Goal: Task Accomplishment & Management: Use online tool/utility

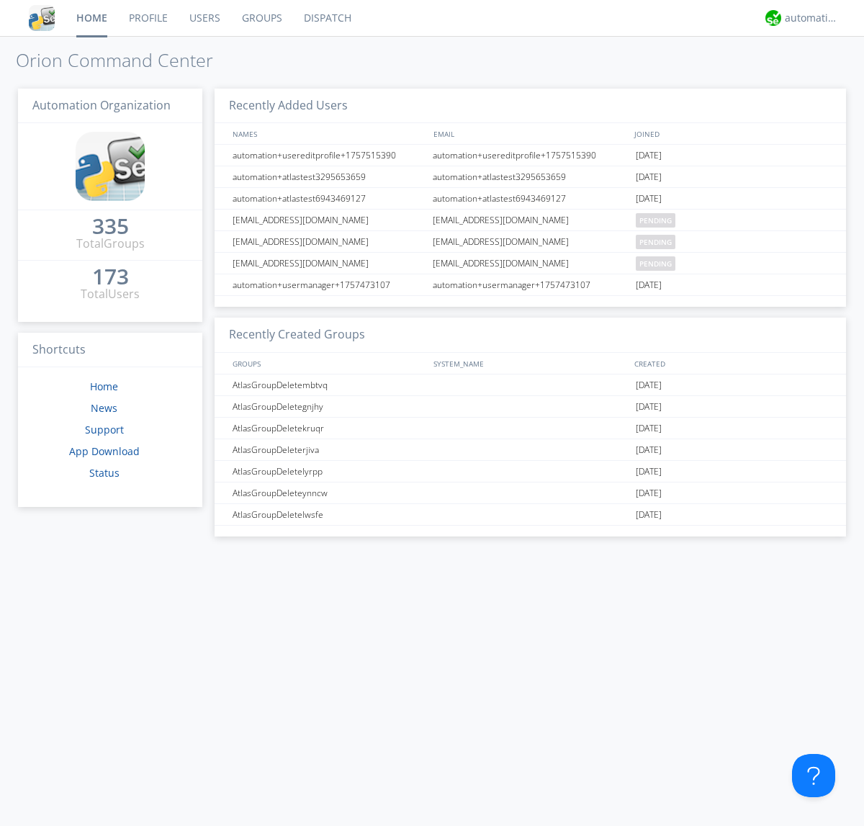
click at [326, 18] on link "Dispatch" at bounding box center [327, 18] width 69 height 36
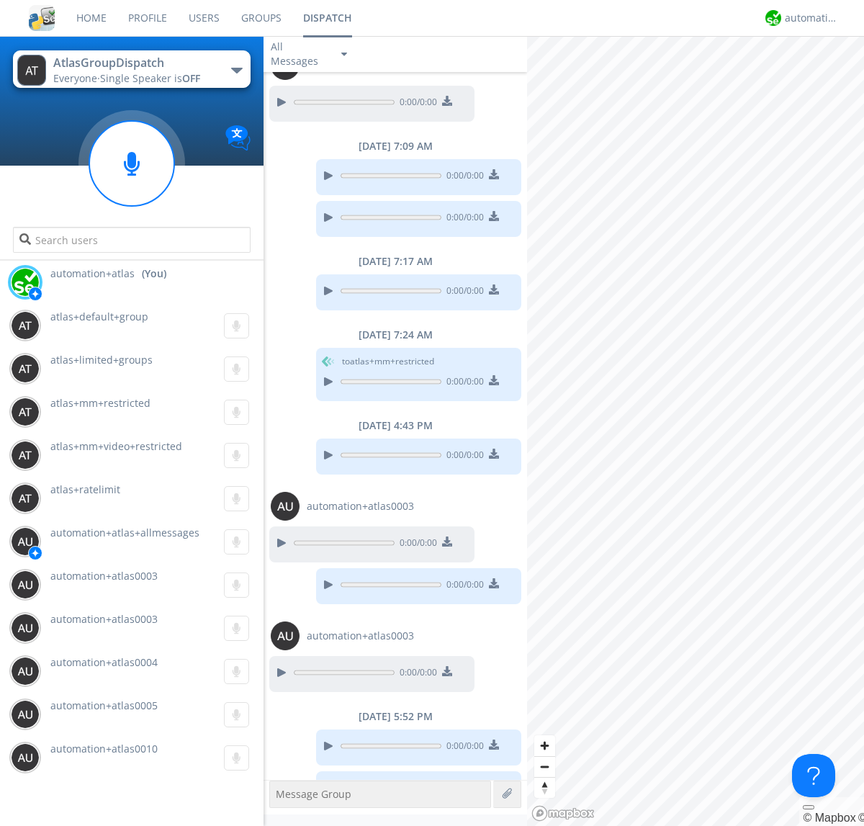
scroll to position [784, 0]
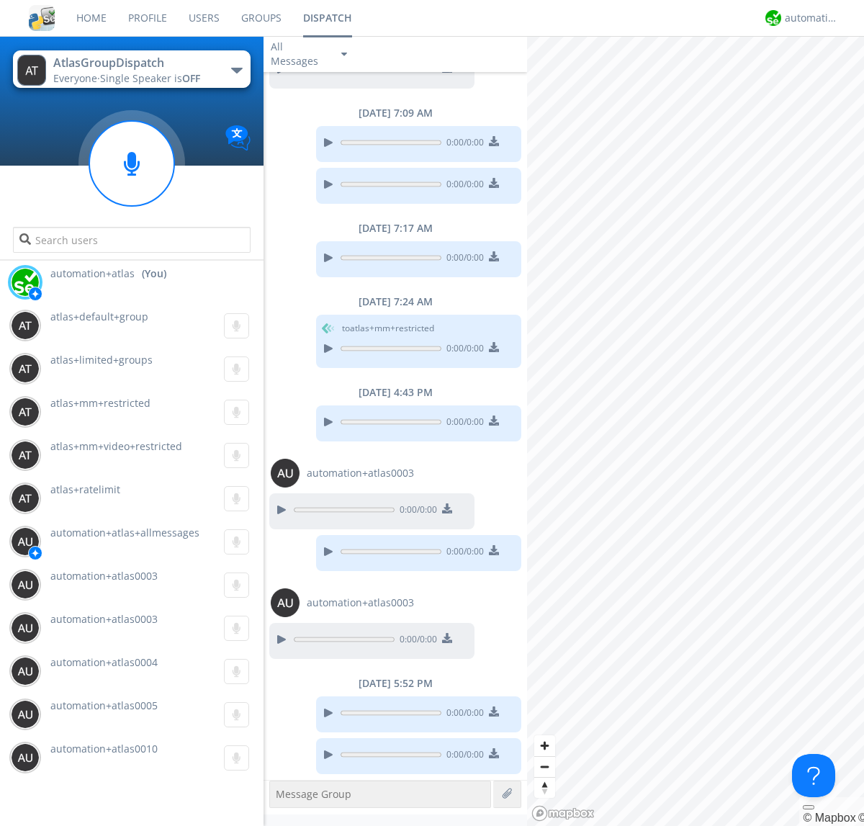
click at [236, 70] on div "button" at bounding box center [237, 71] width 12 height 6
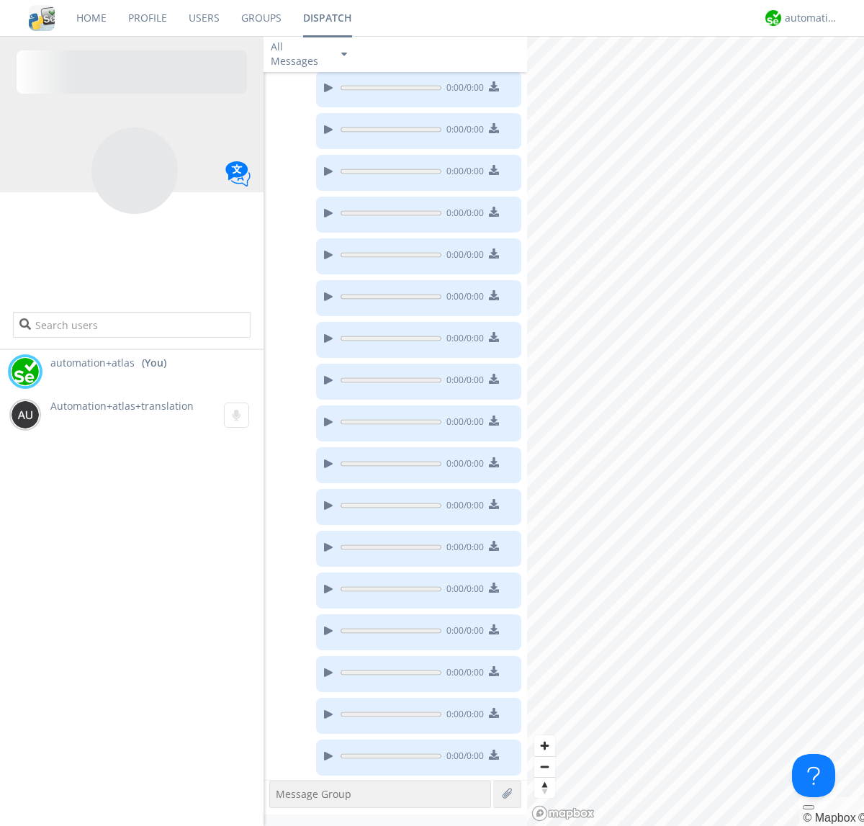
scroll to position [202, 0]
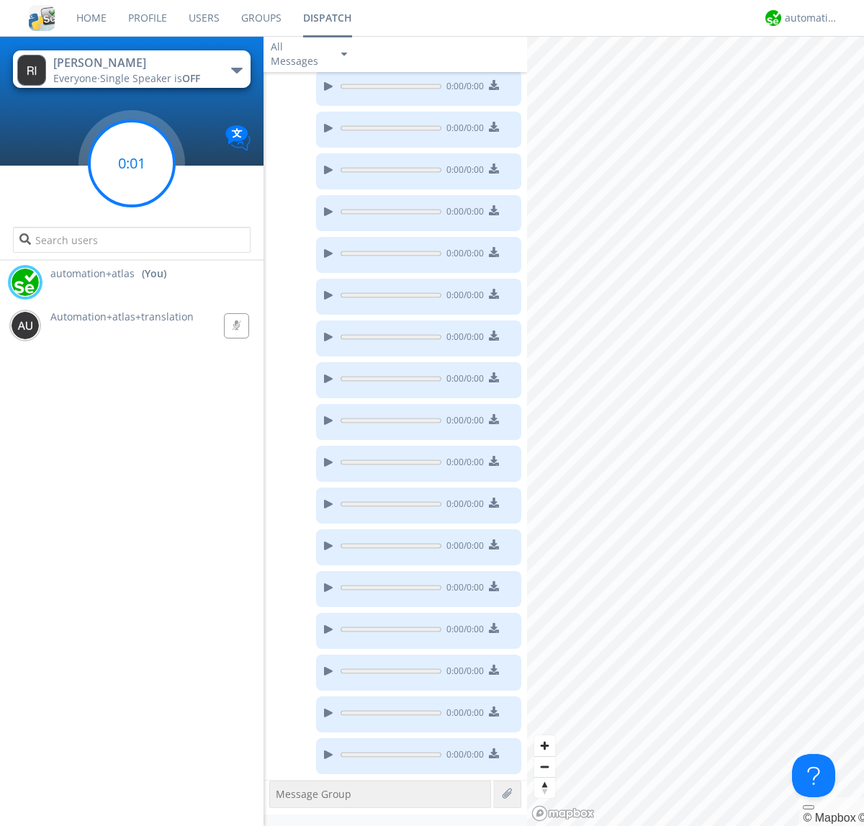
click at [132, 163] on g at bounding box center [131, 163] width 85 height 85
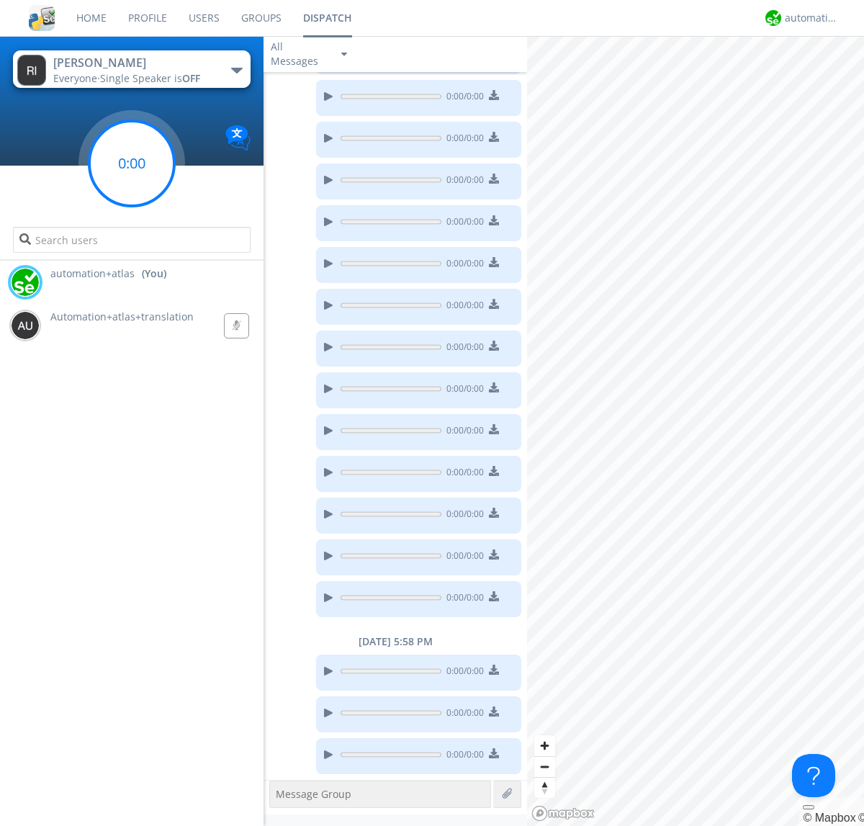
scroll to position [401, 0]
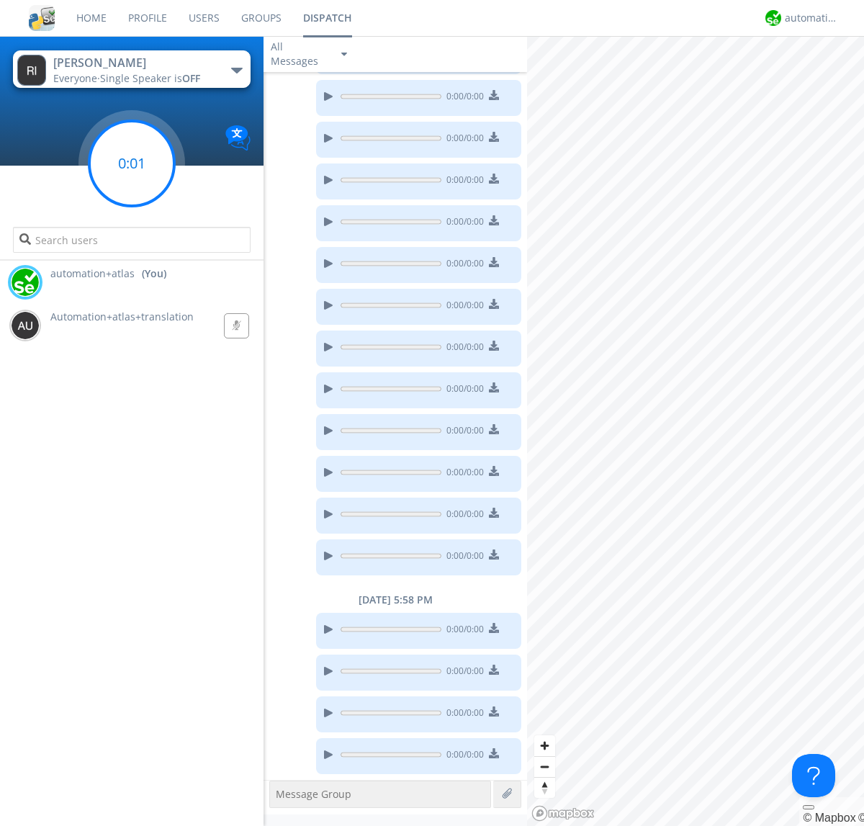
click at [132, 163] on g at bounding box center [131, 163] width 85 height 85
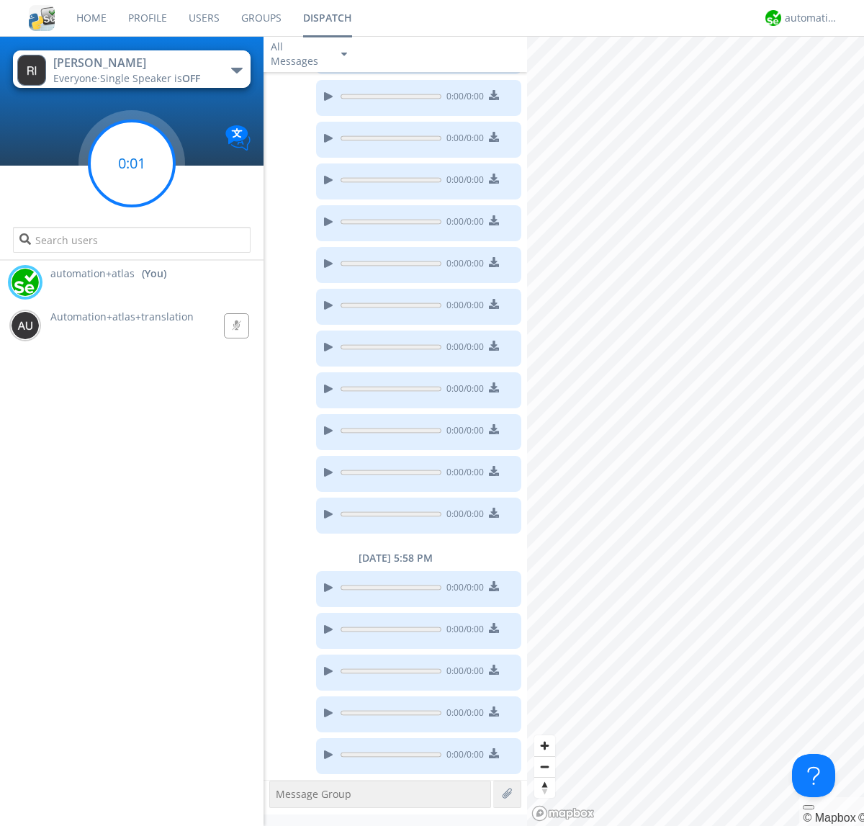
click at [132, 163] on g at bounding box center [131, 163] width 85 height 85
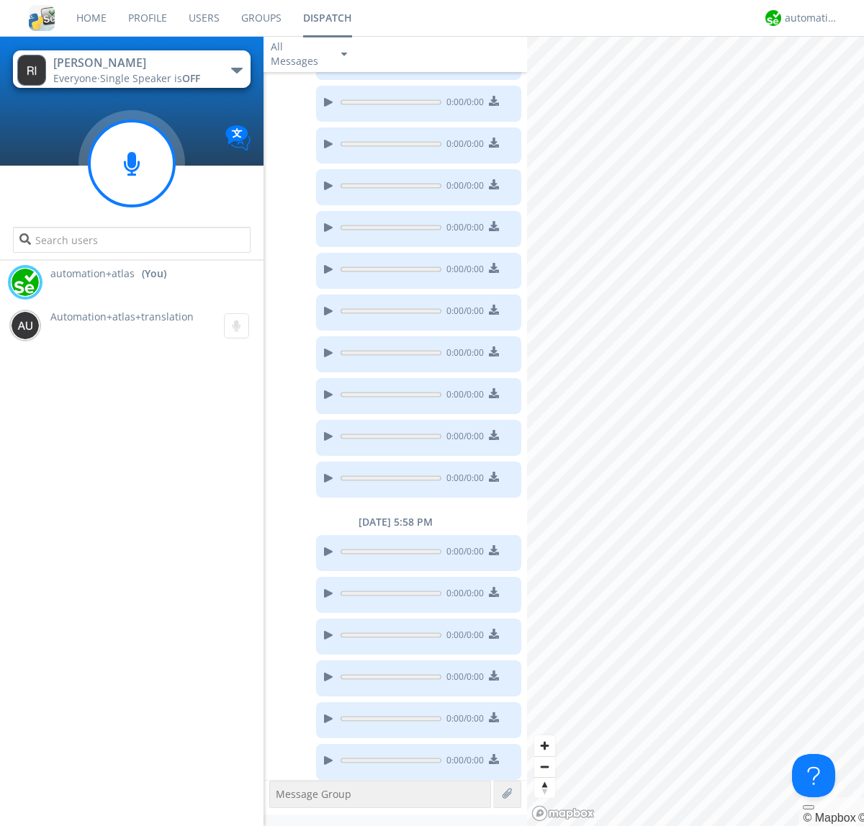
scroll to position [485, 0]
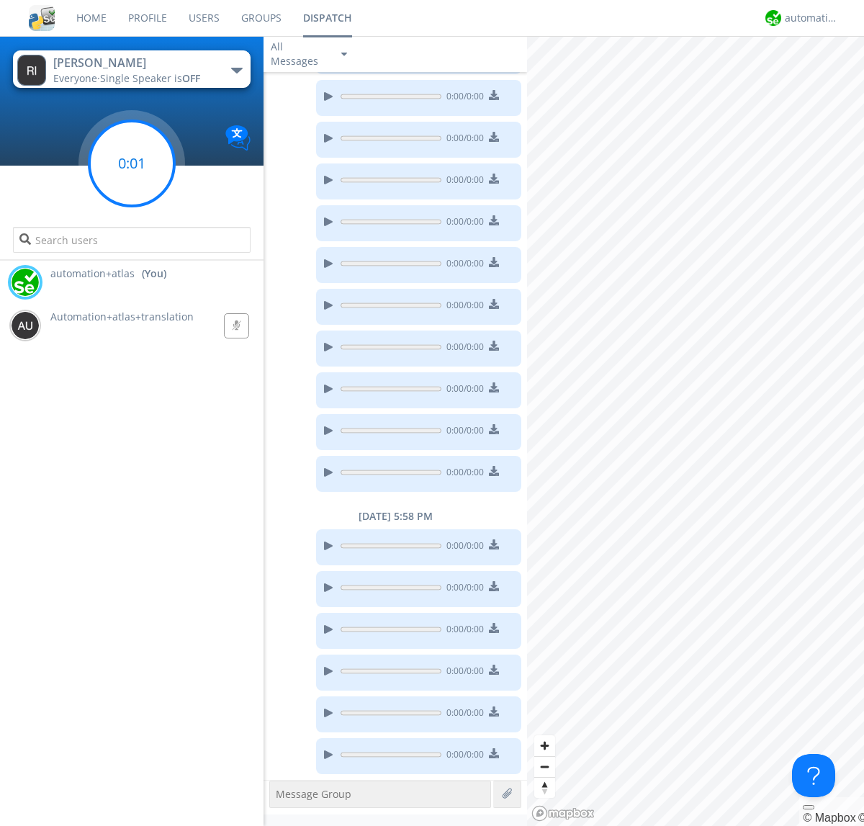
click at [132, 163] on g at bounding box center [131, 163] width 85 height 85
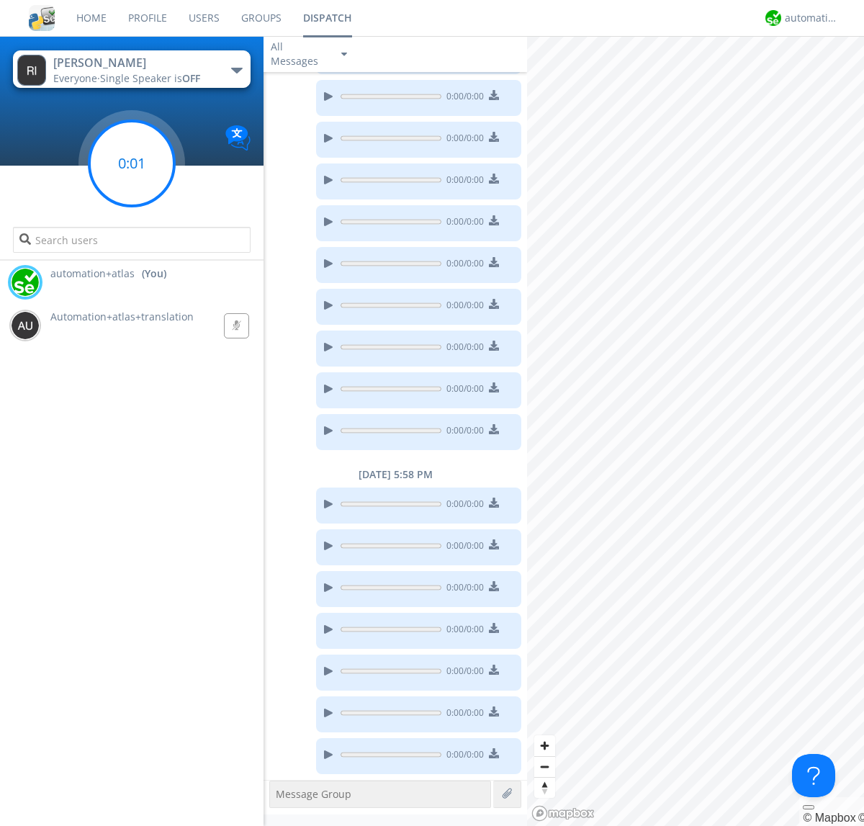
click at [132, 163] on g at bounding box center [131, 163] width 85 height 85
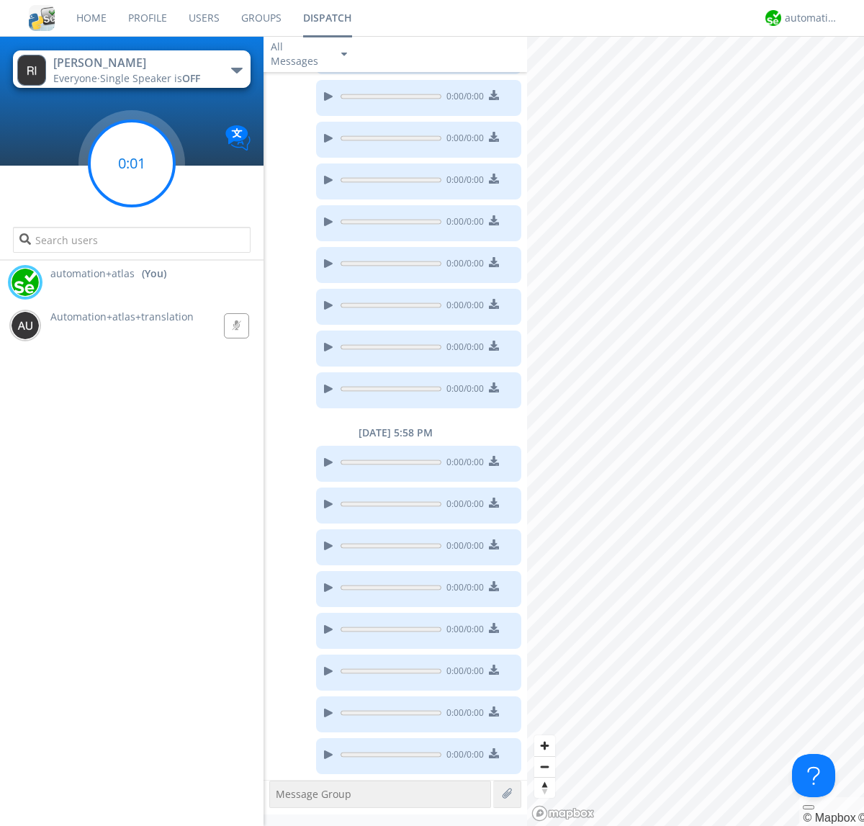
click at [132, 163] on g at bounding box center [131, 163] width 85 height 85
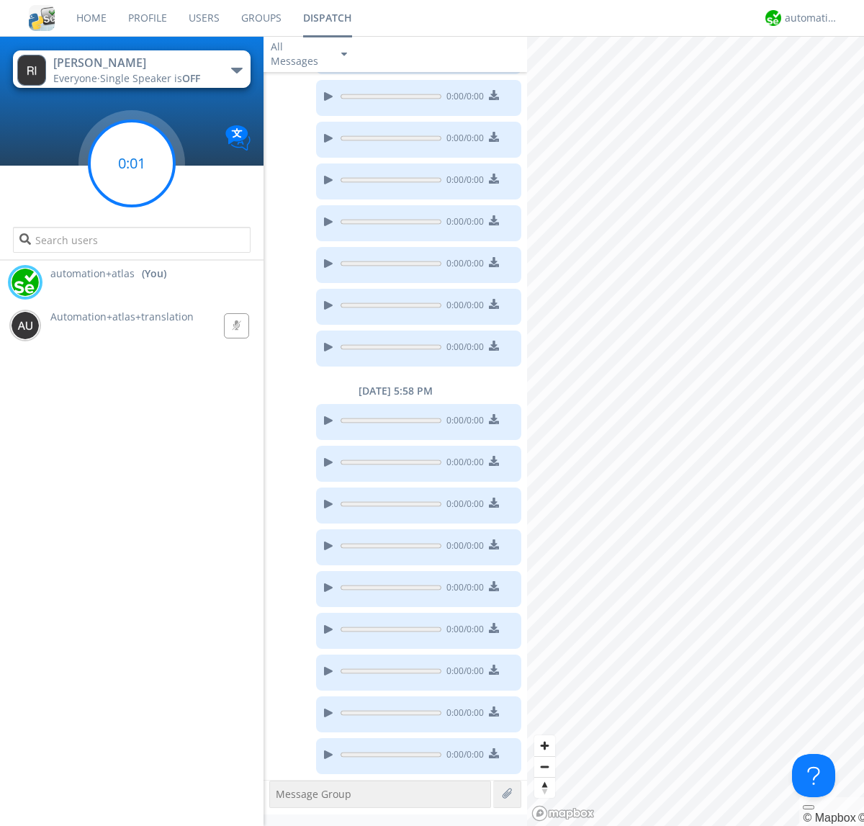
click at [132, 163] on g at bounding box center [131, 163] width 85 height 85
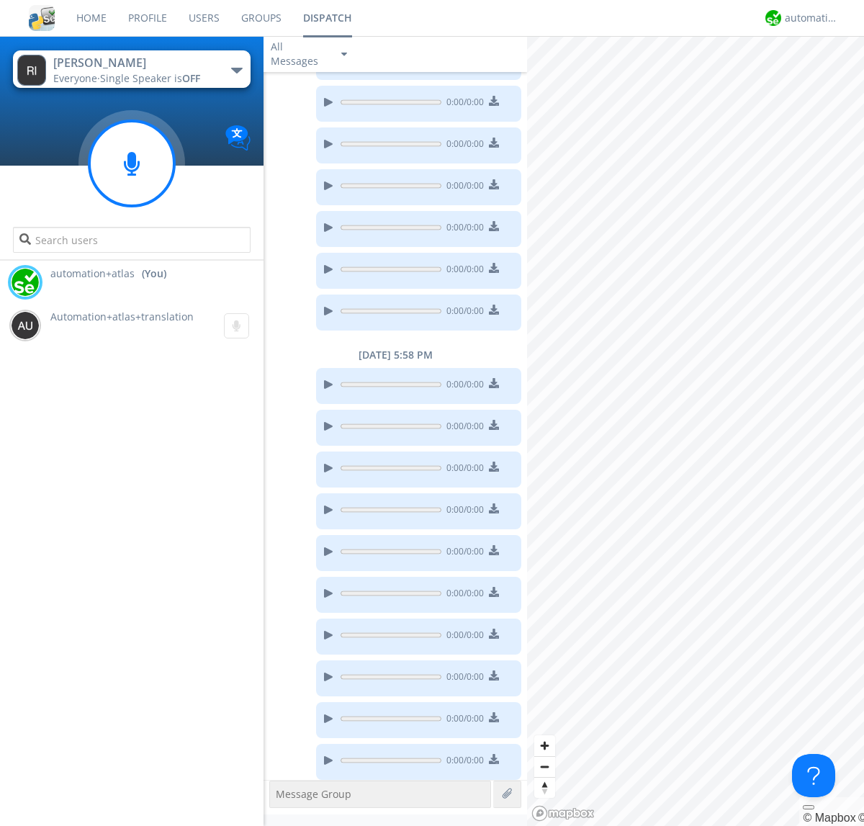
scroll to position [652, 0]
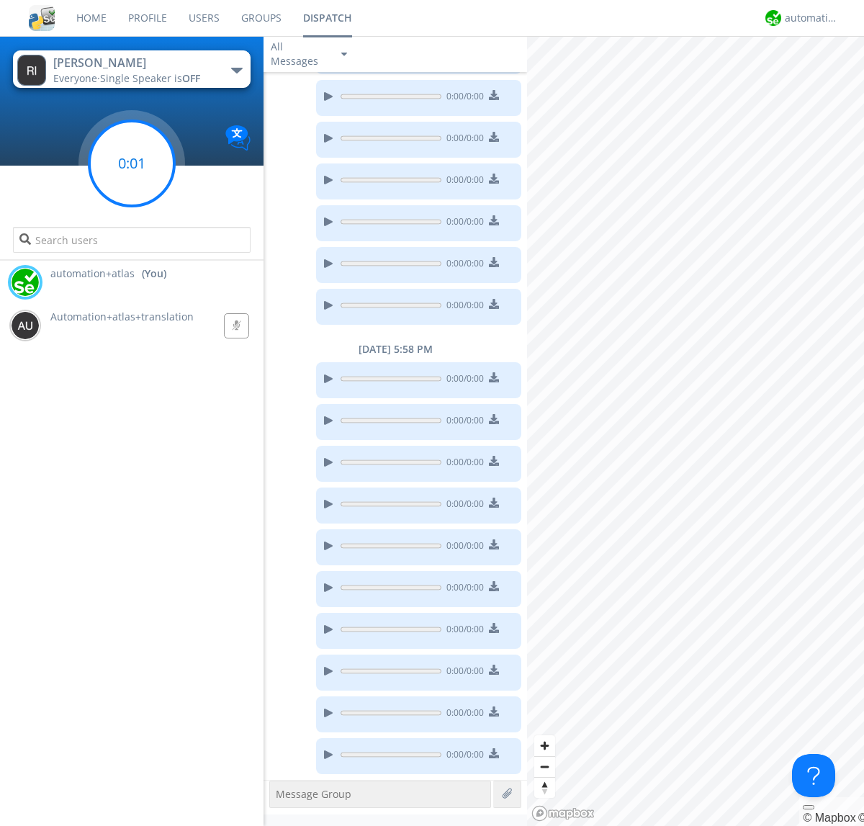
click at [132, 163] on g at bounding box center [131, 163] width 85 height 85
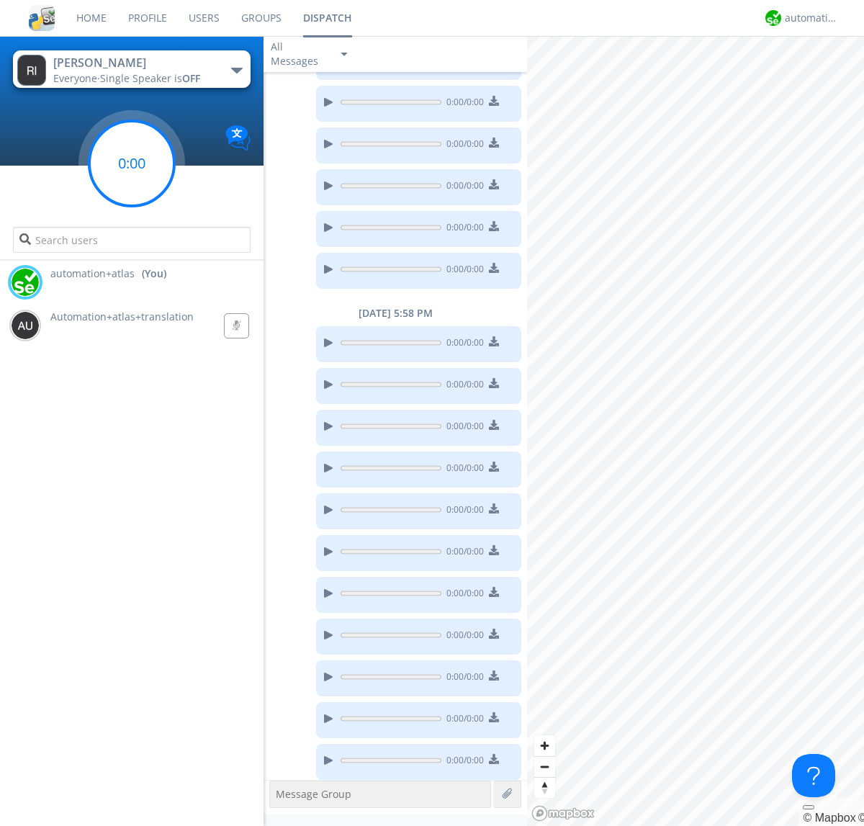
scroll to position [693, 0]
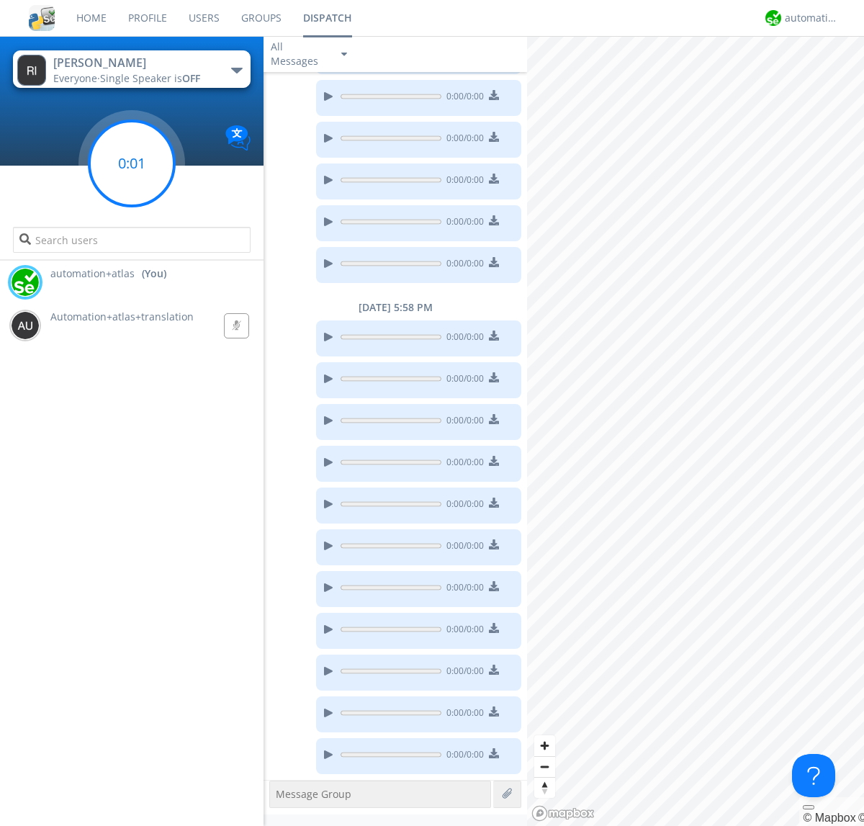
click at [132, 163] on g at bounding box center [131, 163] width 85 height 85
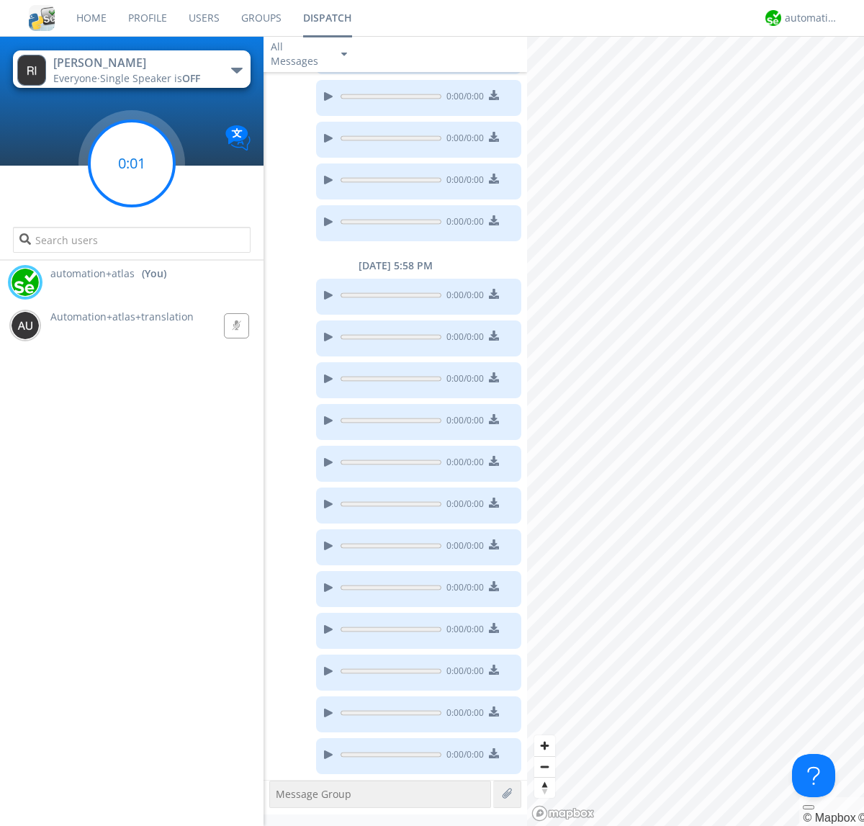
click at [132, 163] on g at bounding box center [131, 163] width 85 height 85
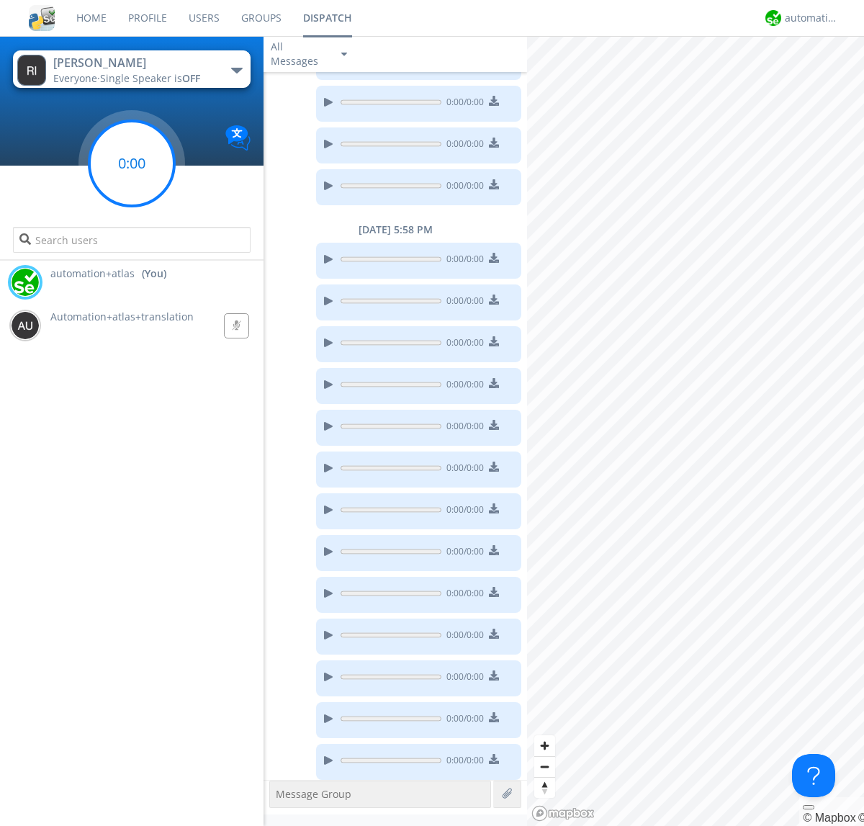
scroll to position [777, 0]
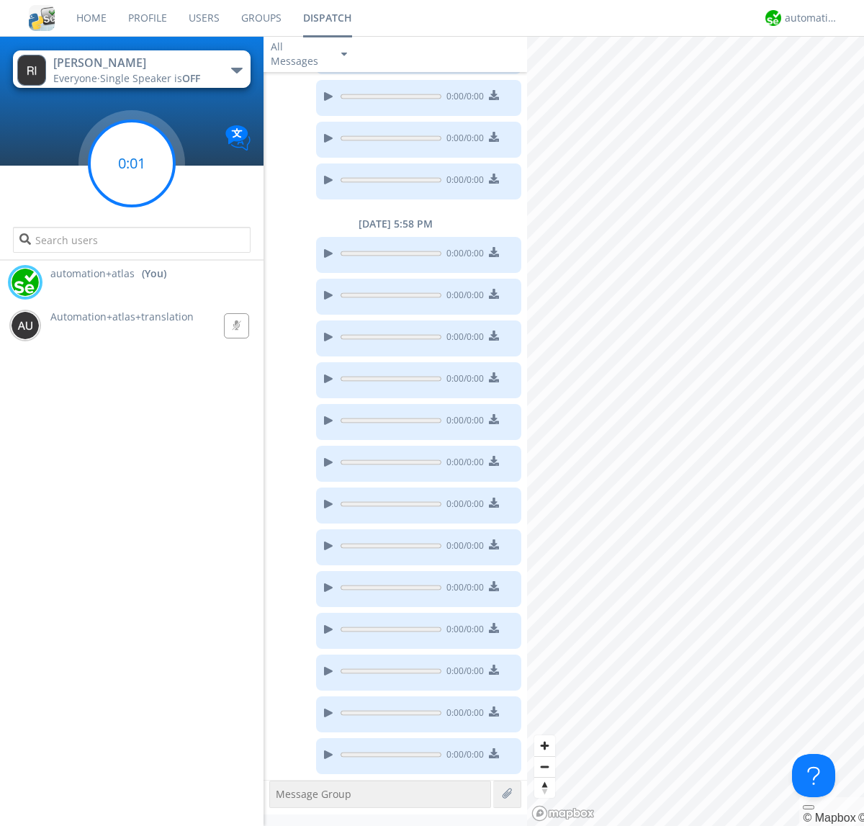
click at [132, 163] on g at bounding box center [131, 163] width 85 height 85
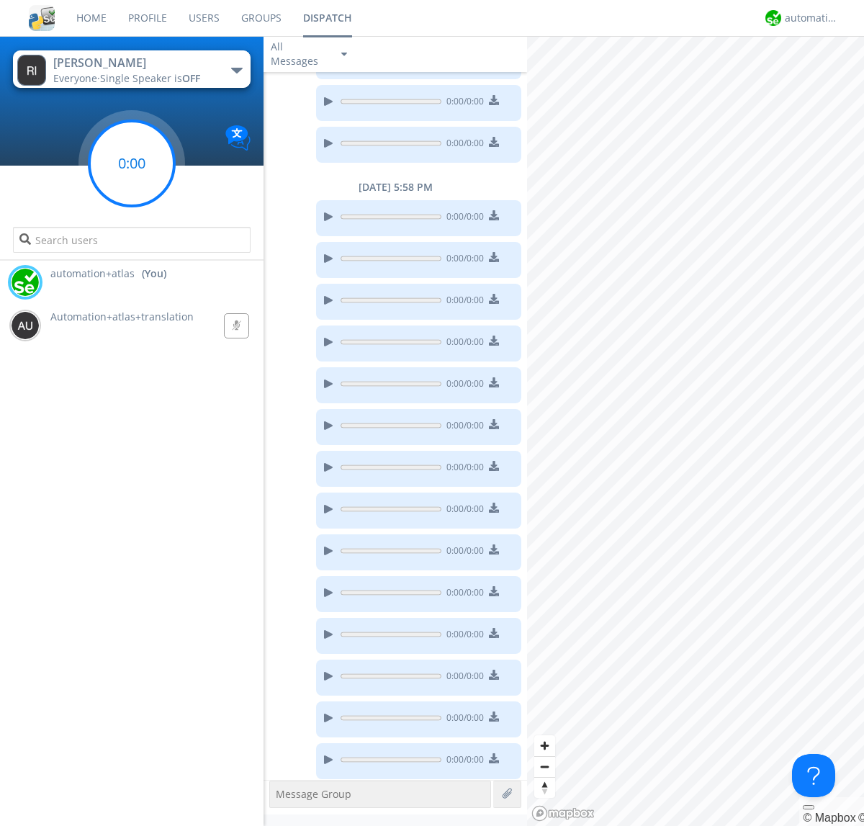
scroll to position [819, 0]
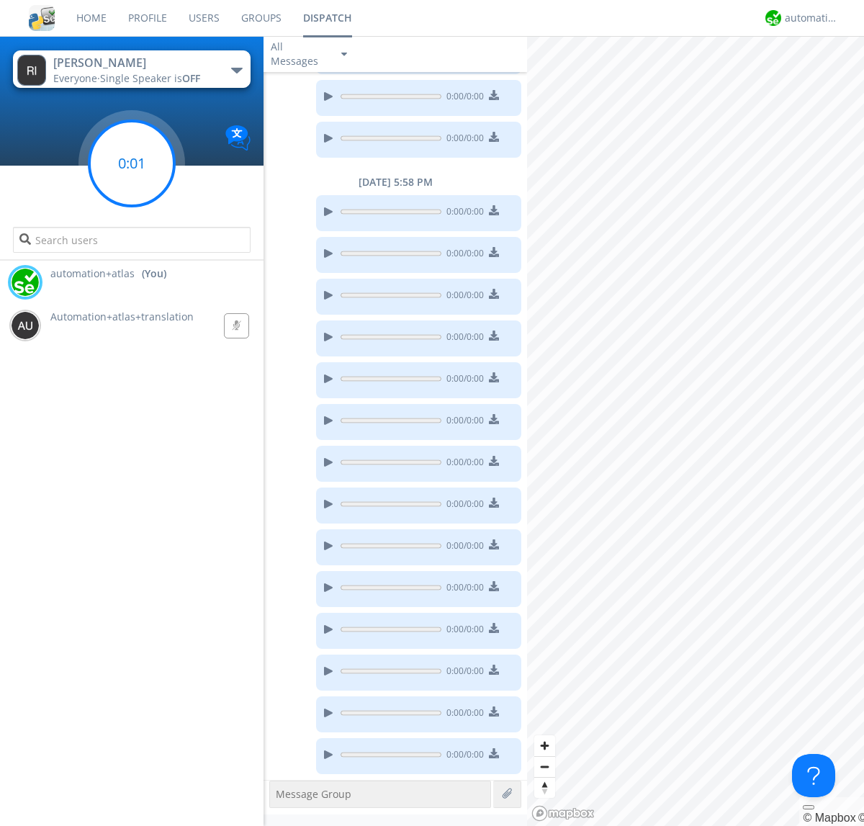
click at [132, 163] on g at bounding box center [131, 163] width 85 height 85
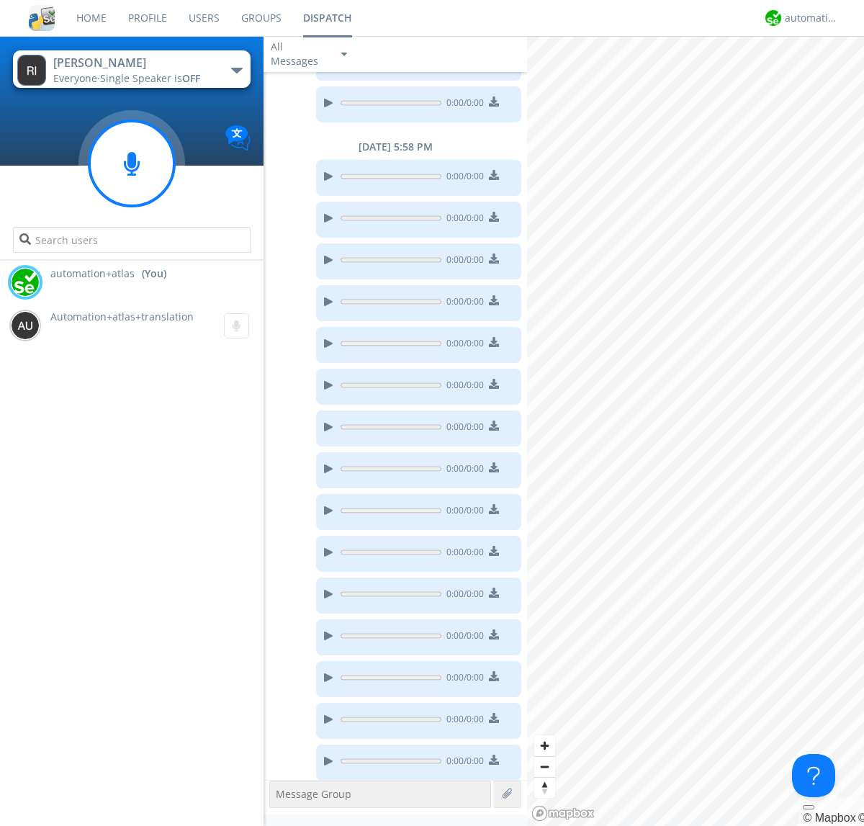
scroll to position [861, 0]
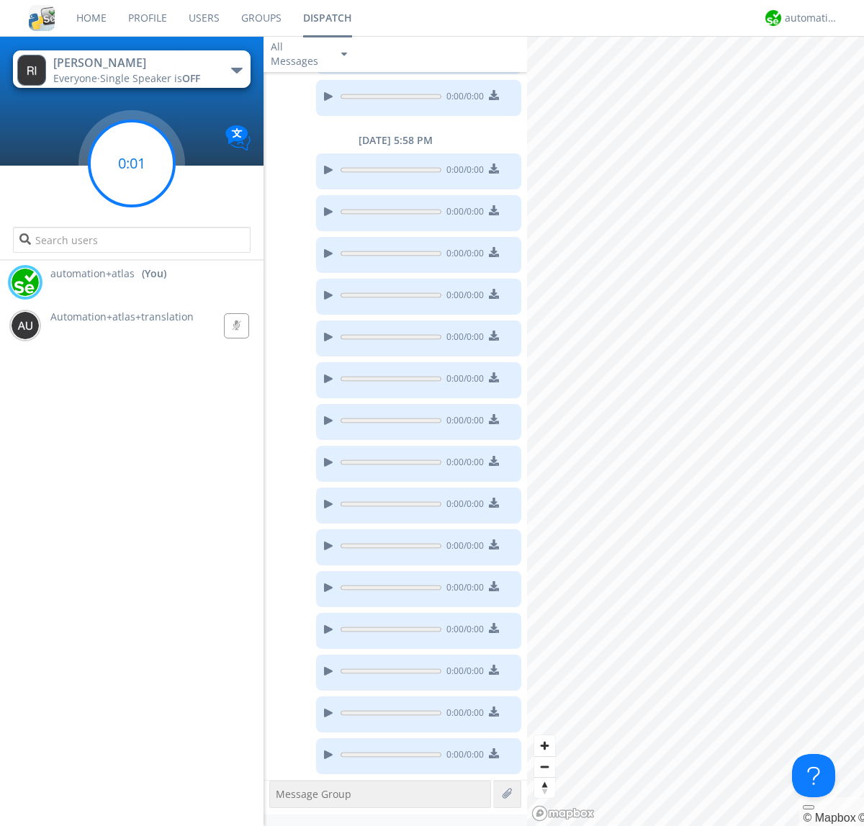
click at [132, 163] on g at bounding box center [131, 163] width 85 height 85
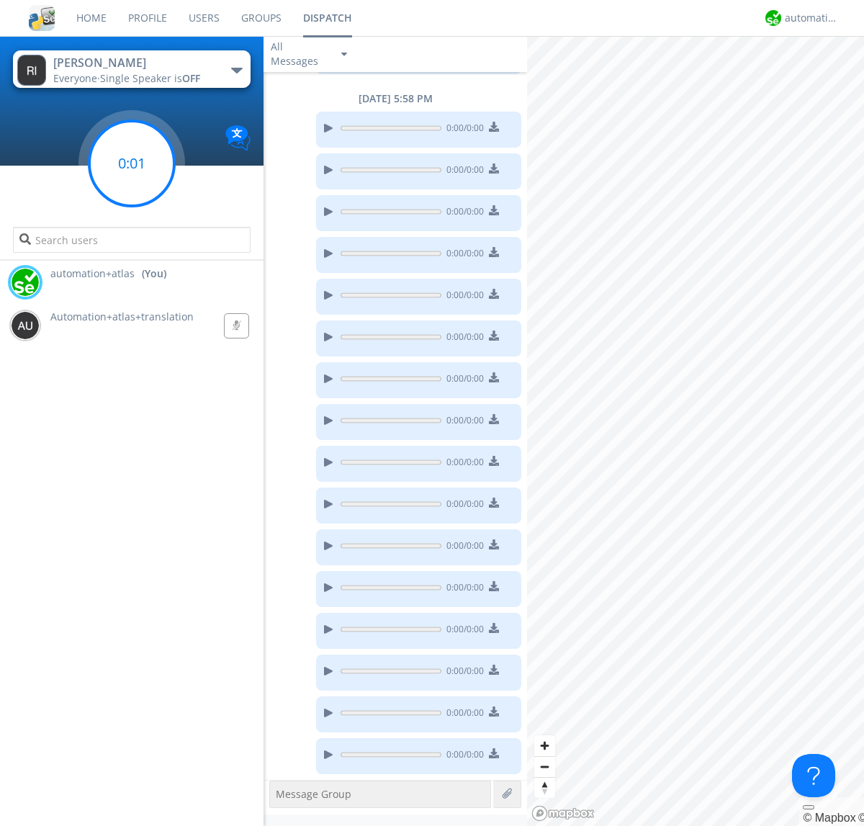
click at [132, 163] on g at bounding box center [131, 163] width 85 height 85
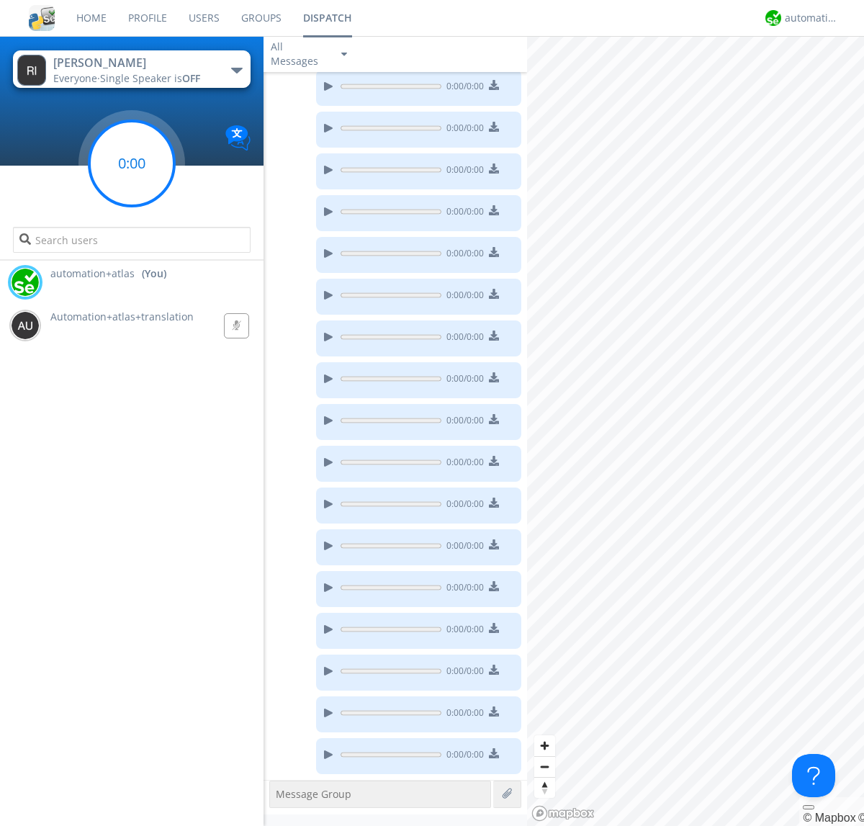
scroll to position [1028, 0]
click at [132, 163] on g at bounding box center [131, 163] width 85 height 85
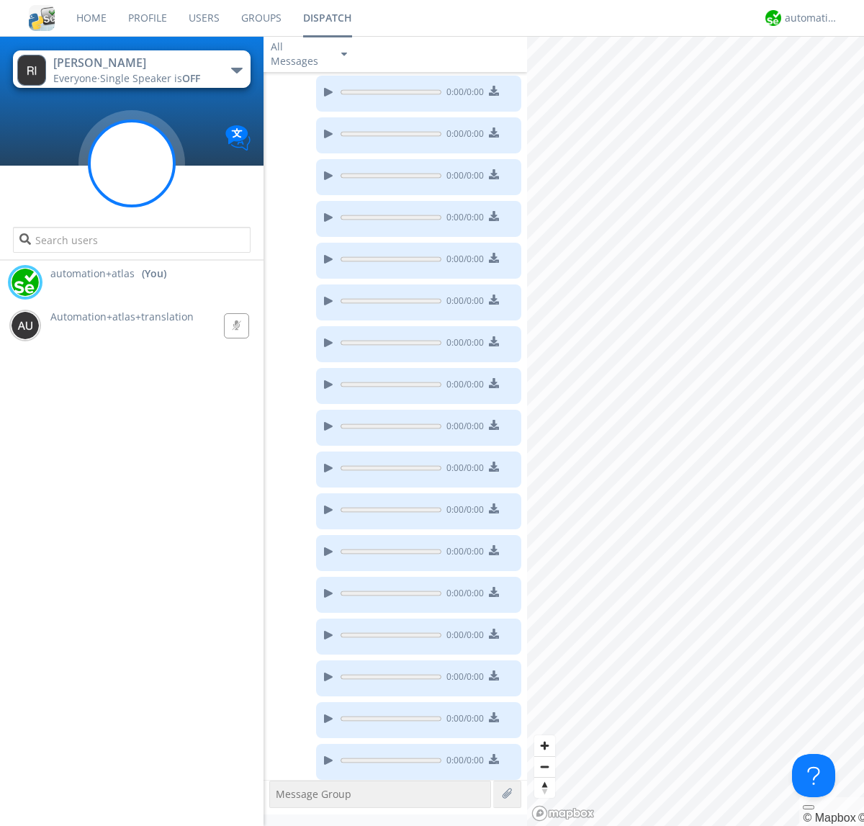
scroll to position [1069, 0]
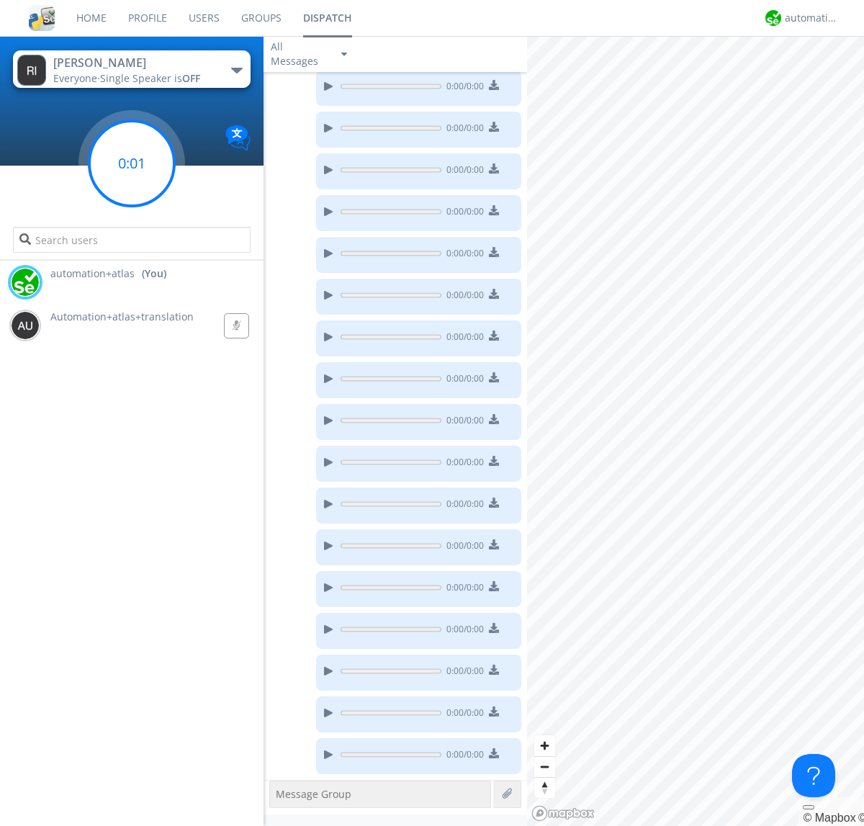
click at [132, 163] on g at bounding box center [131, 163] width 85 height 85
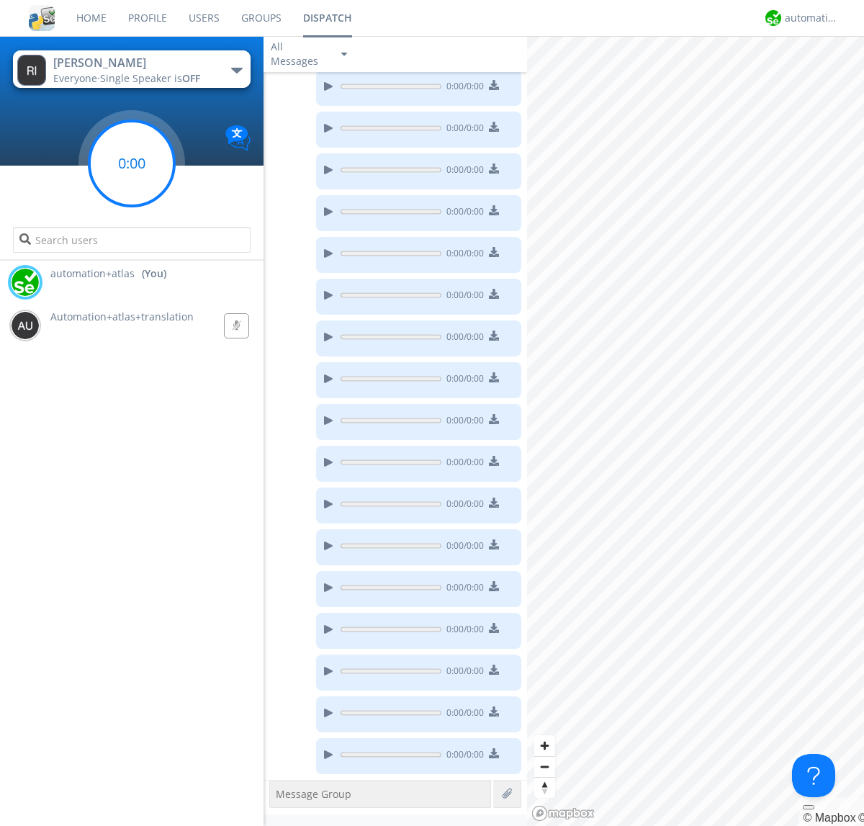
scroll to position [1195, 0]
click at [132, 163] on g at bounding box center [131, 163] width 85 height 85
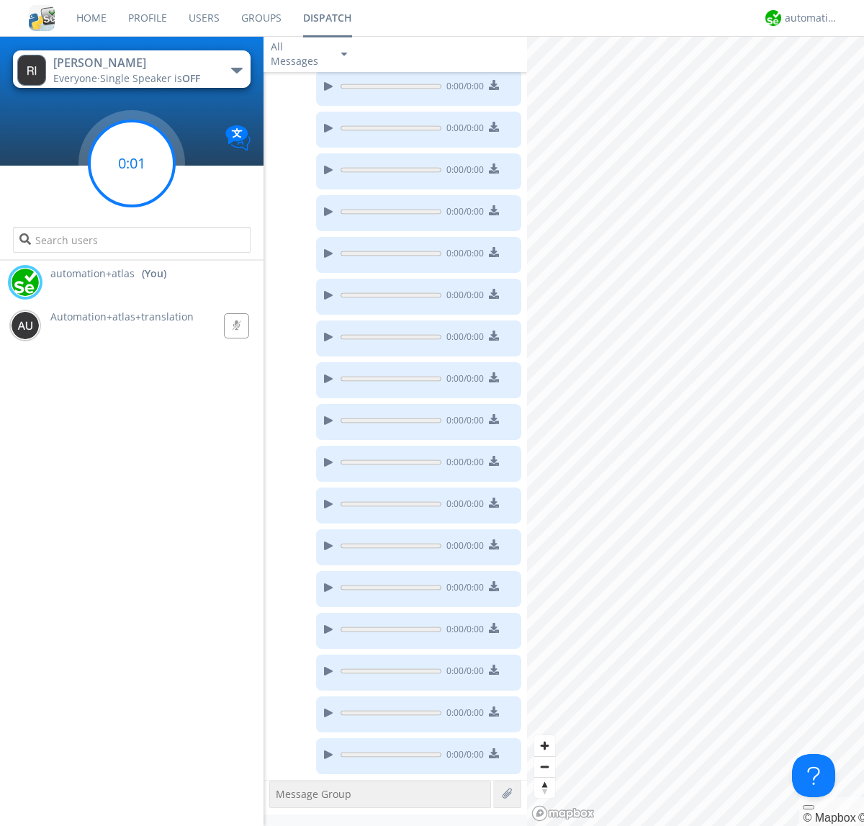
click at [132, 163] on g at bounding box center [131, 163] width 85 height 85
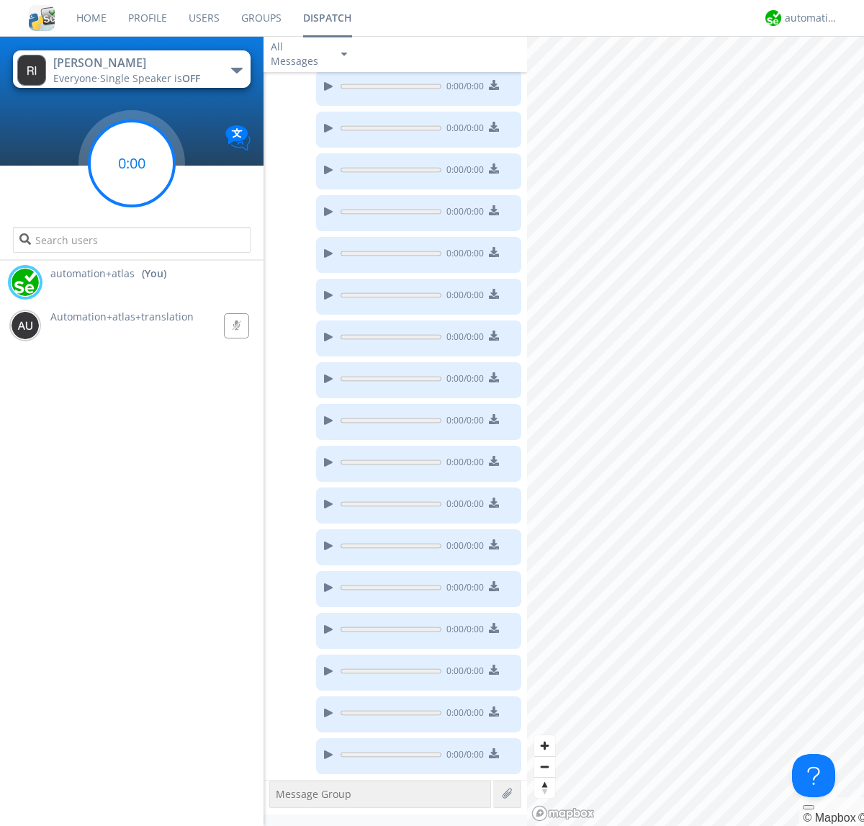
scroll to position [1403, 0]
click at [132, 163] on g at bounding box center [131, 163] width 85 height 85
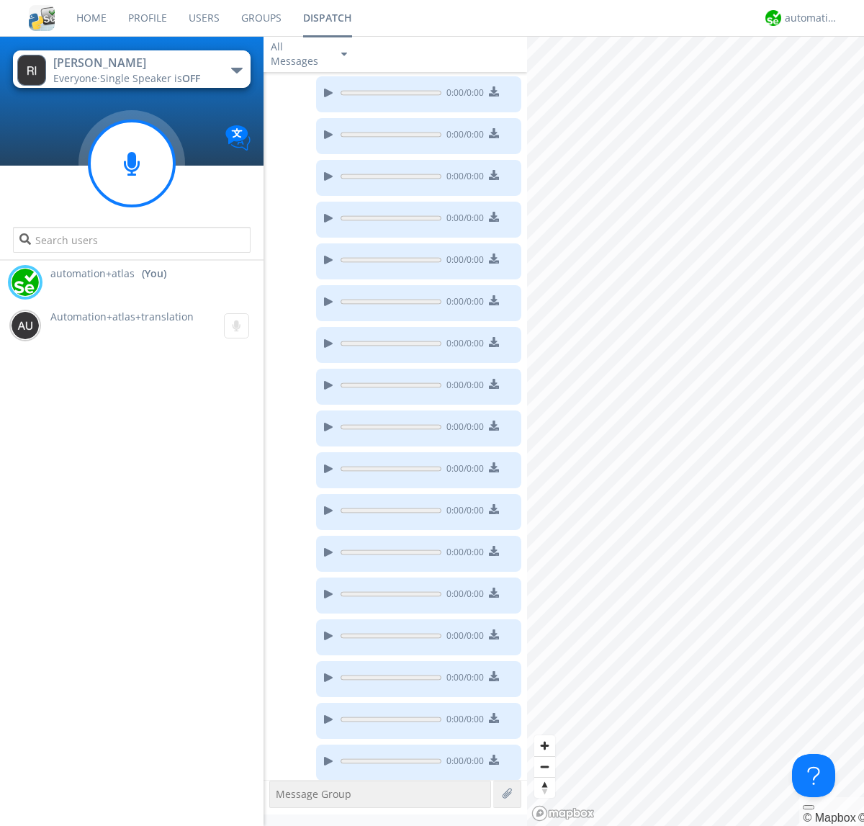
scroll to position [1445, 0]
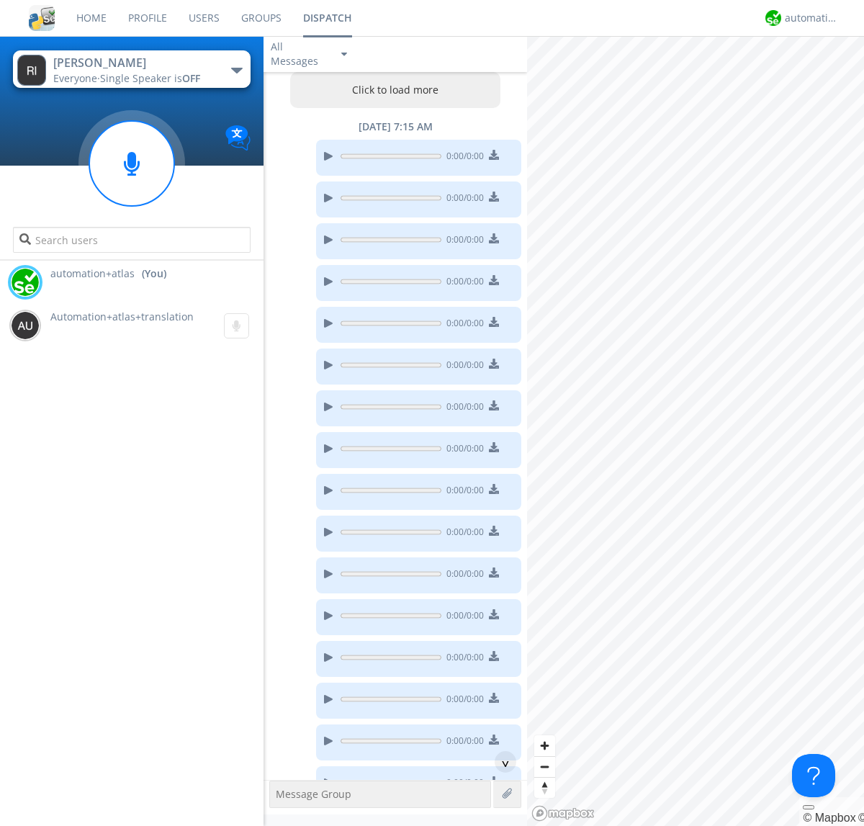
click at [392, 90] on button "Click to load more" at bounding box center [395, 90] width 211 height 36
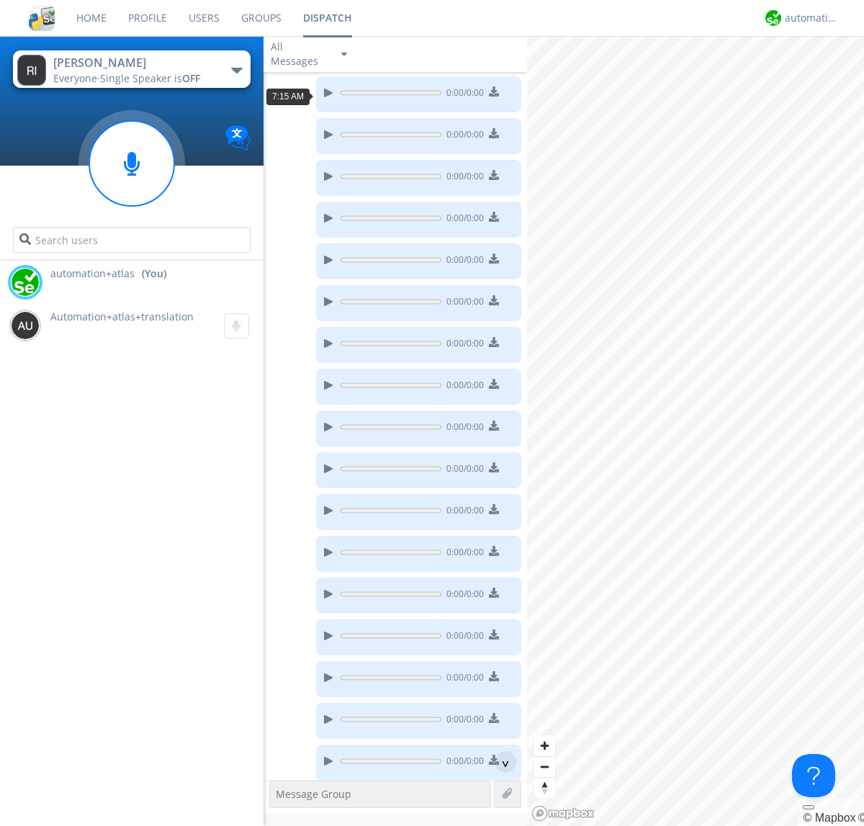
scroll to position [444, 0]
